Goal: Task Accomplishment & Management: Manage account settings

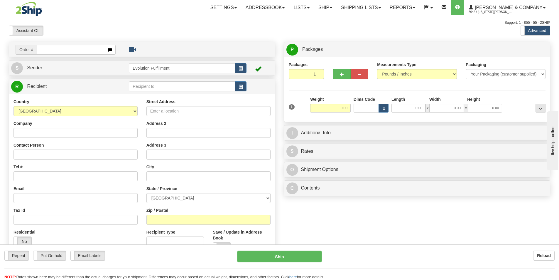
click at [382, 29] on div "Assistant On Assistant Off Do a return Do a return Previous Next Standard Advan…" at bounding box center [279, 31] width 550 height 10
click at [513, 9] on span "3042 / [US_STATE][PERSON_NAME]" at bounding box center [491, 12] width 44 height 6
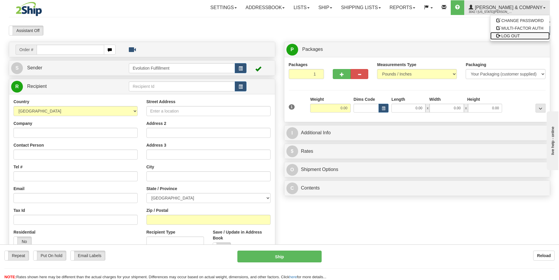
click at [510, 35] on span "LOG OUT" at bounding box center [510, 35] width 18 height 5
